Goal: Task Accomplishment & Management: Use online tool/utility

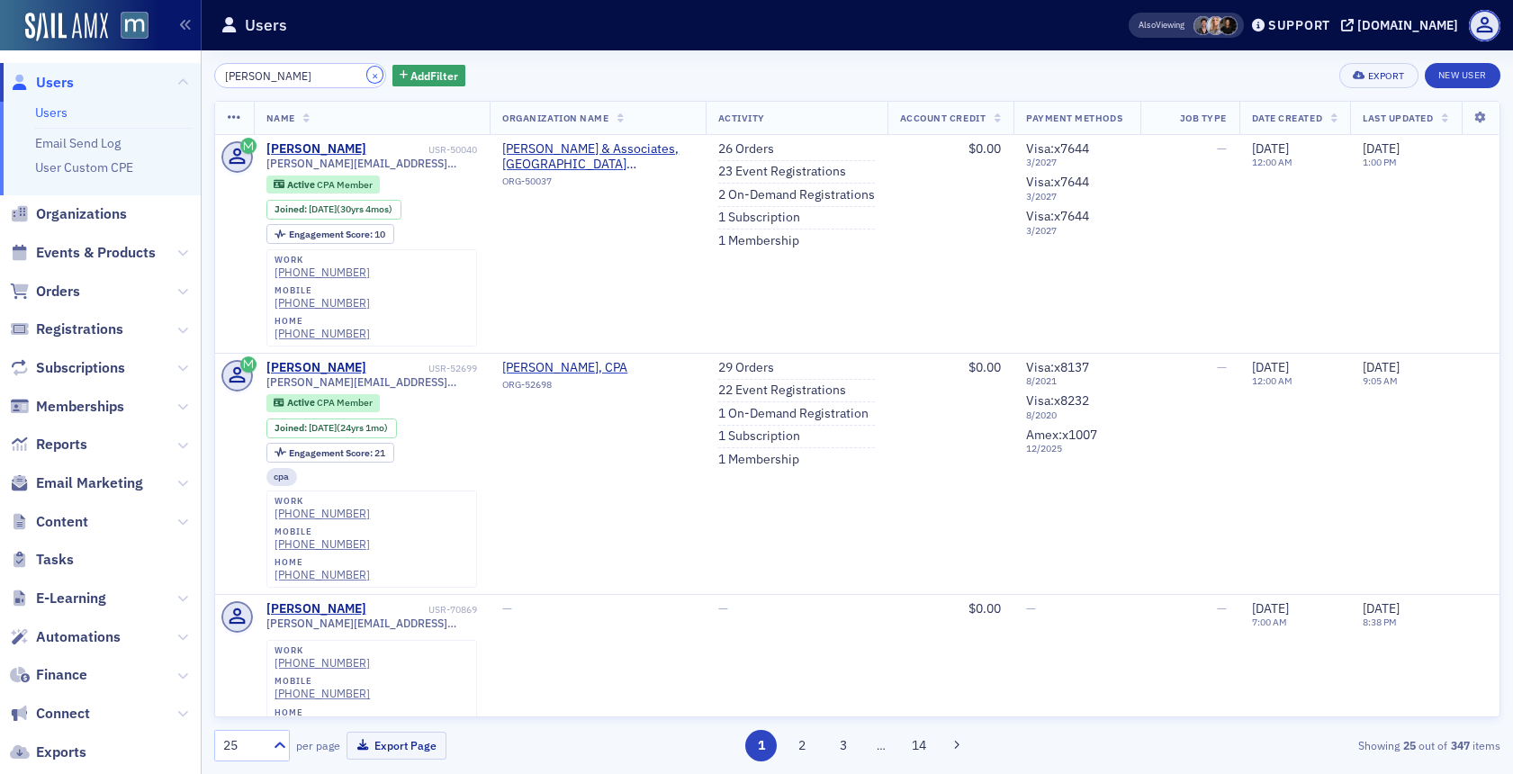
click at [367, 74] on button "×" at bounding box center [375, 75] width 16 height 16
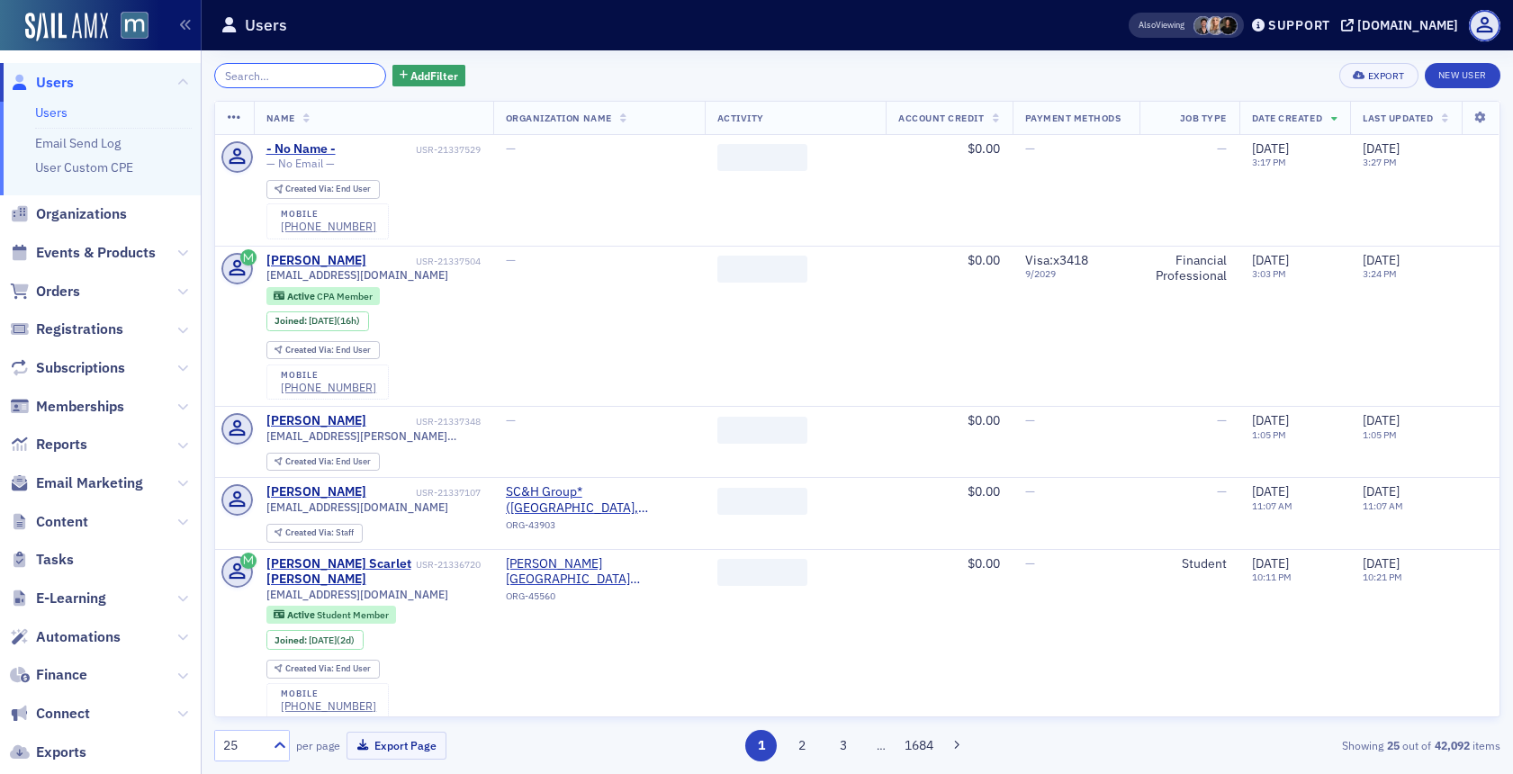
click at [351, 74] on input "search" at bounding box center [300, 75] width 172 height 25
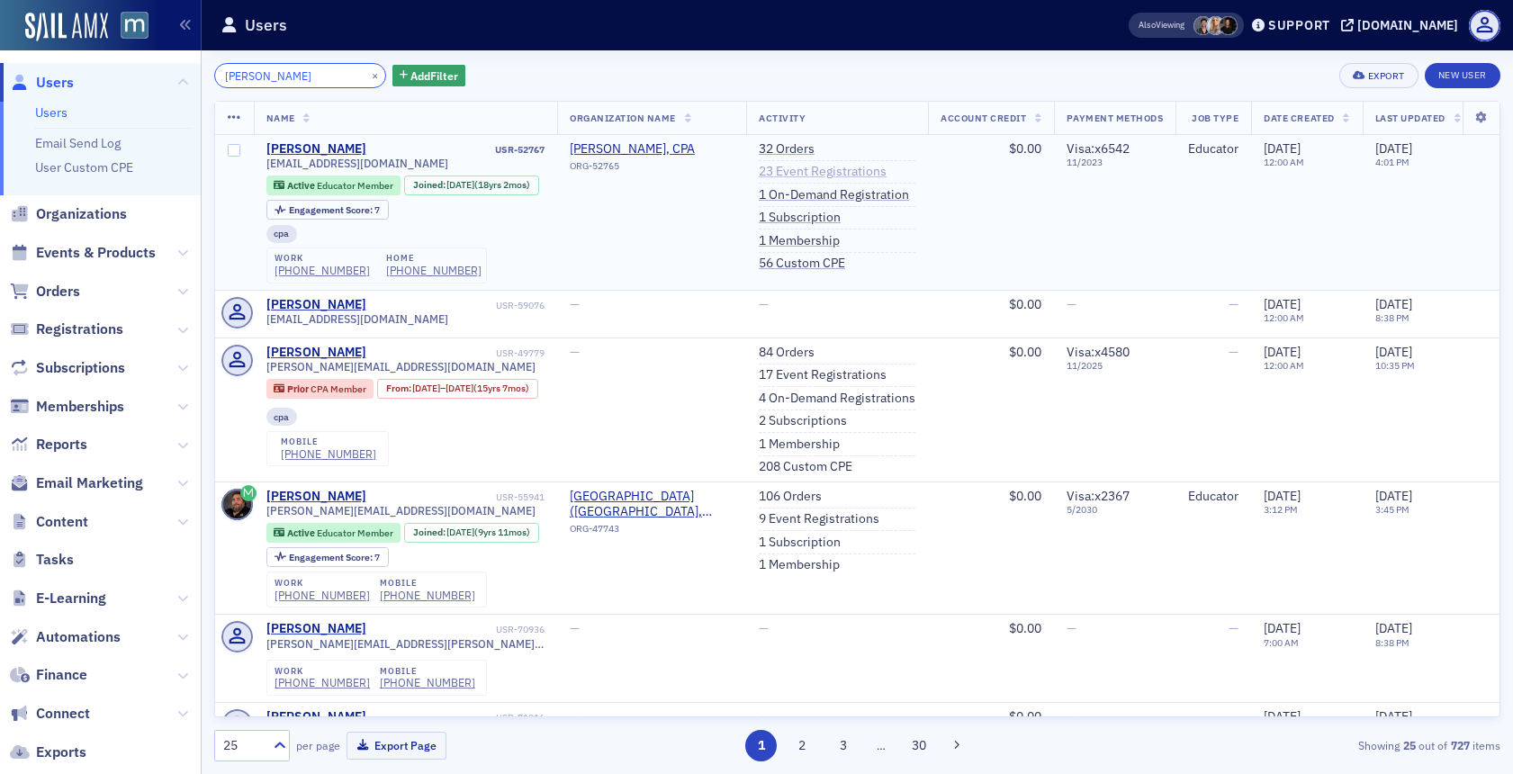
type input "[PERSON_NAME]"
click at [815, 168] on link "23 Event Registrations" at bounding box center [823, 172] width 128 height 16
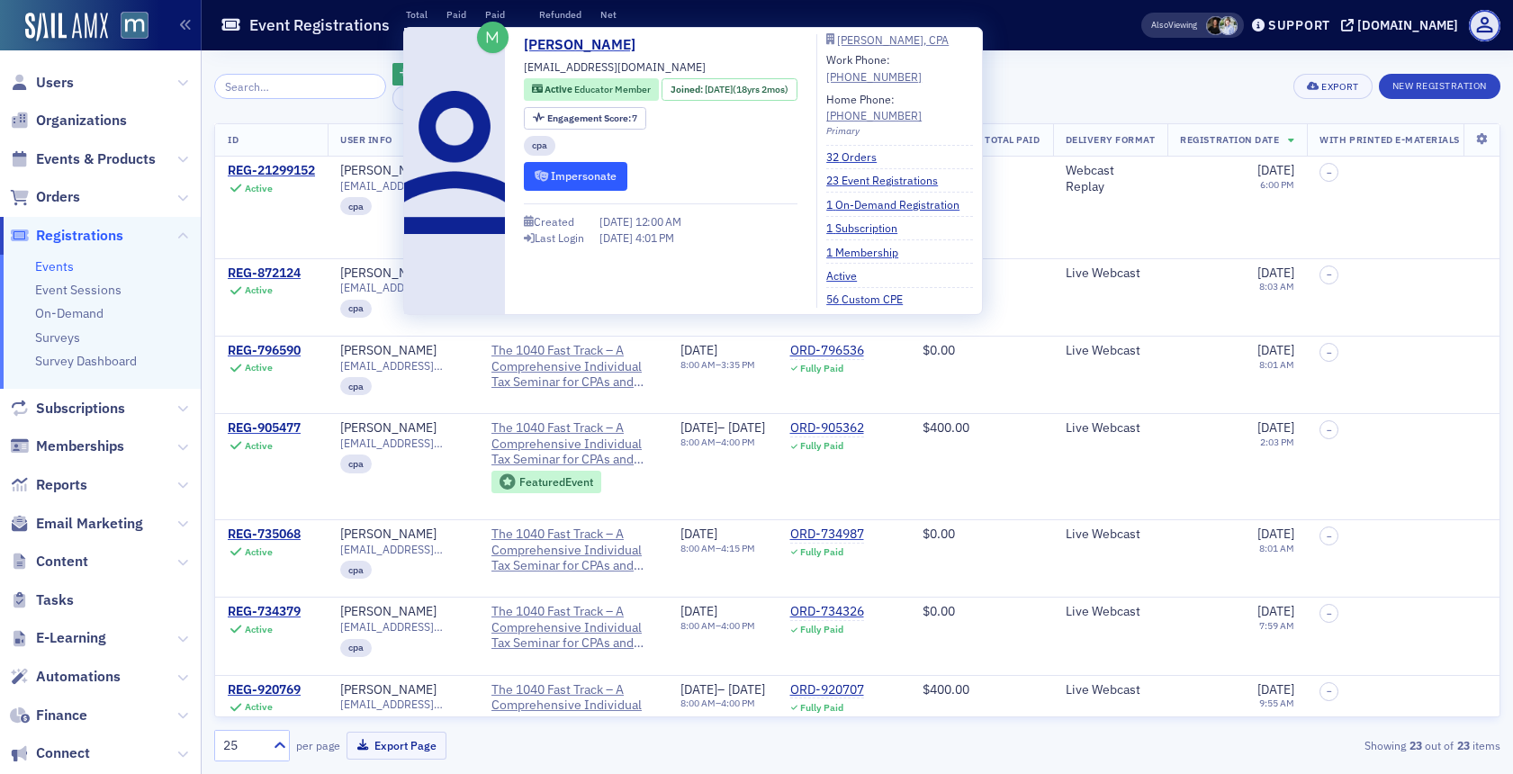
click at [535, 162] on form "Impersonate" at bounding box center [576, 176] width 104 height 28
click at [546, 183] on button "Impersonate" at bounding box center [576, 176] width 104 height 28
